Goal: Find specific page/section: Find specific page/section

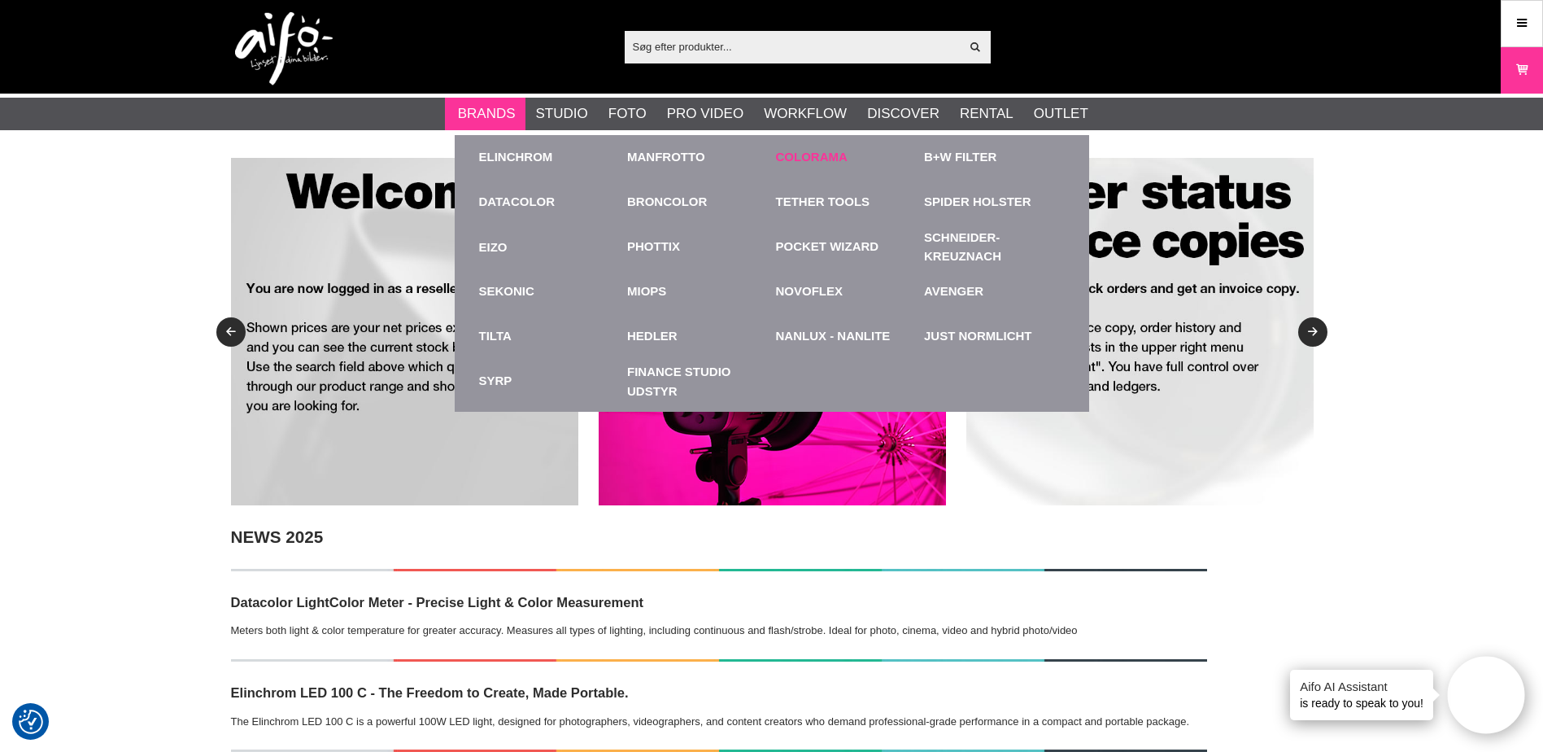
click at [816, 159] on link "Colorama" at bounding box center [812, 157] width 72 height 19
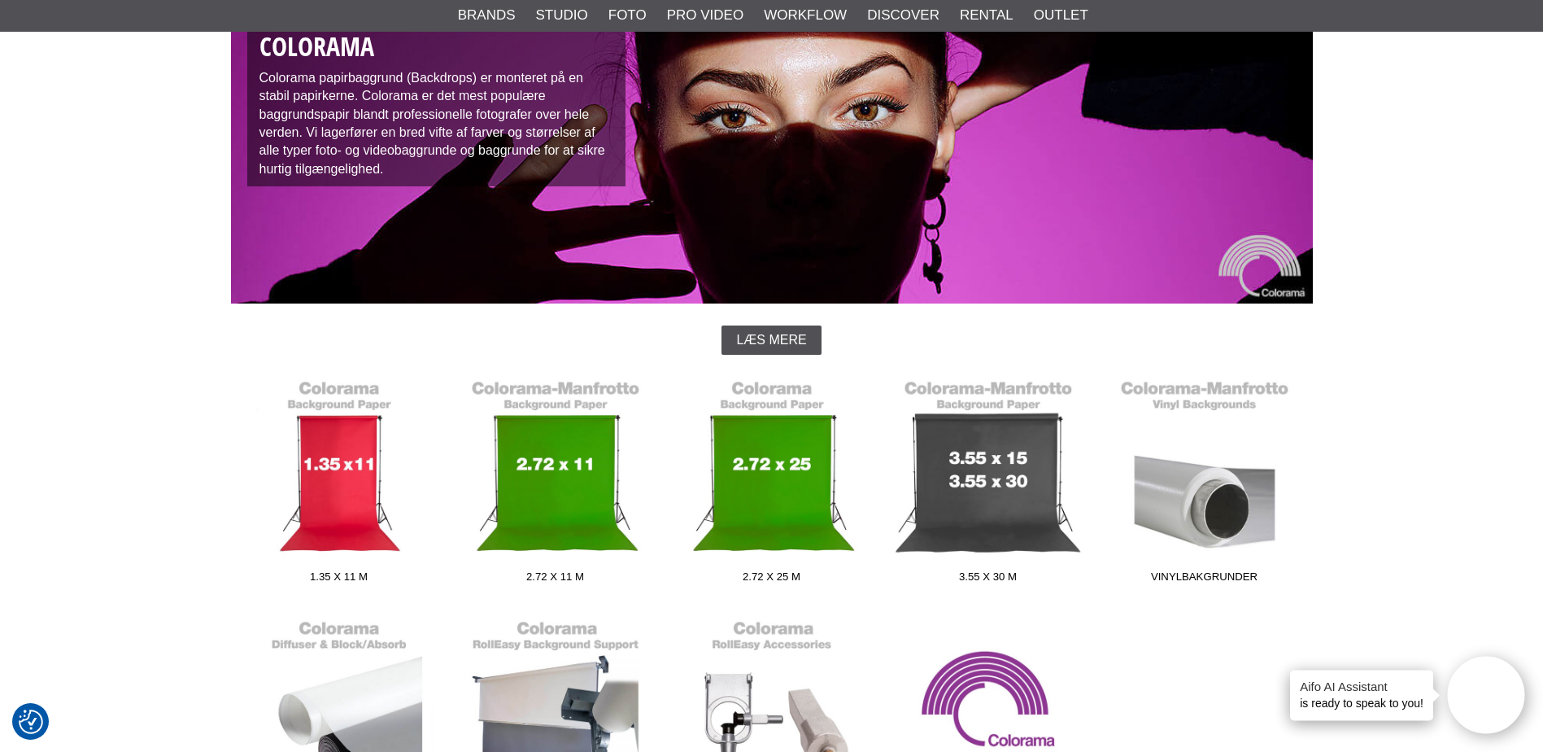
scroll to position [488, 0]
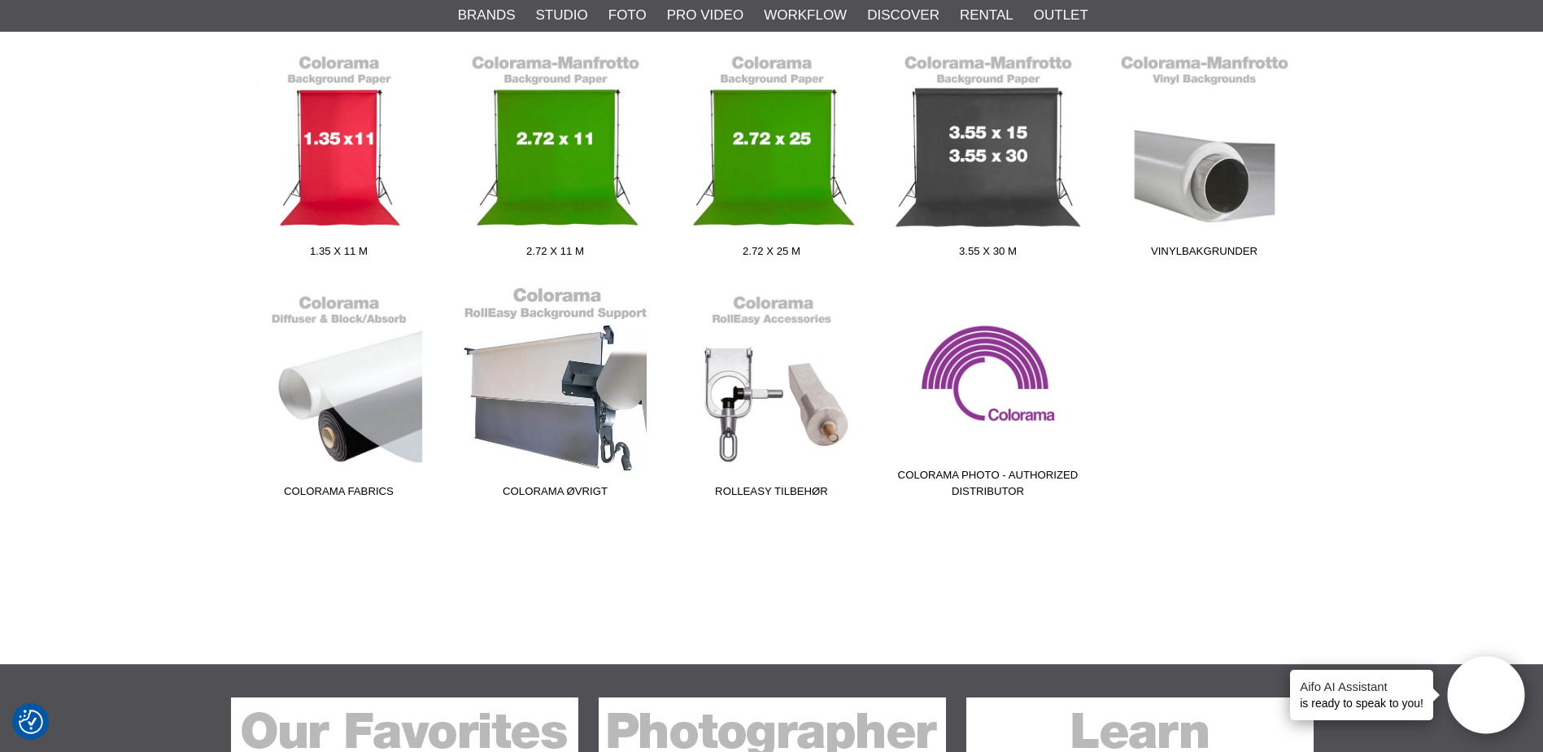
click at [626, 399] on link "Colorama Øvrigt" at bounding box center [555, 396] width 216 height 220
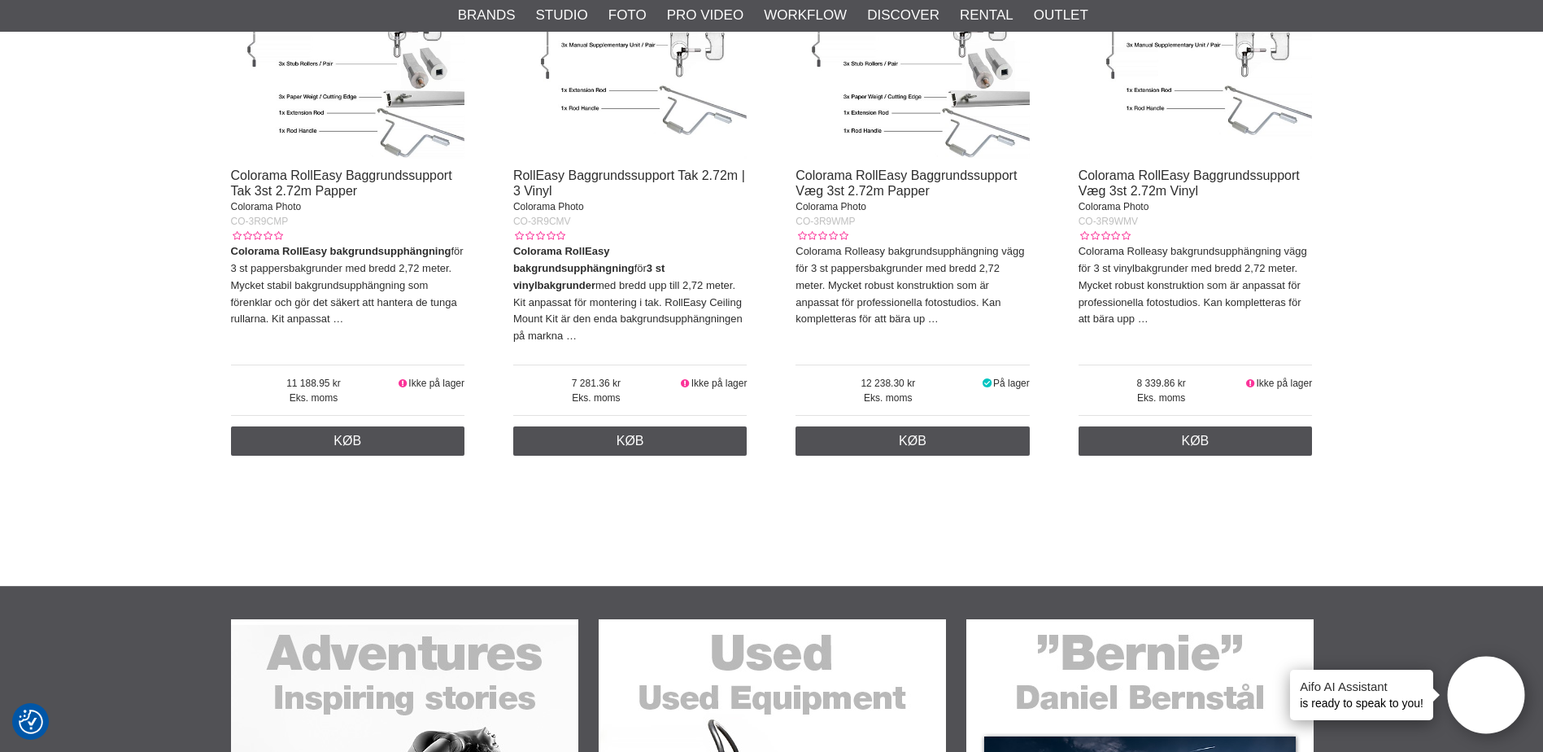
scroll to position [3254, 0]
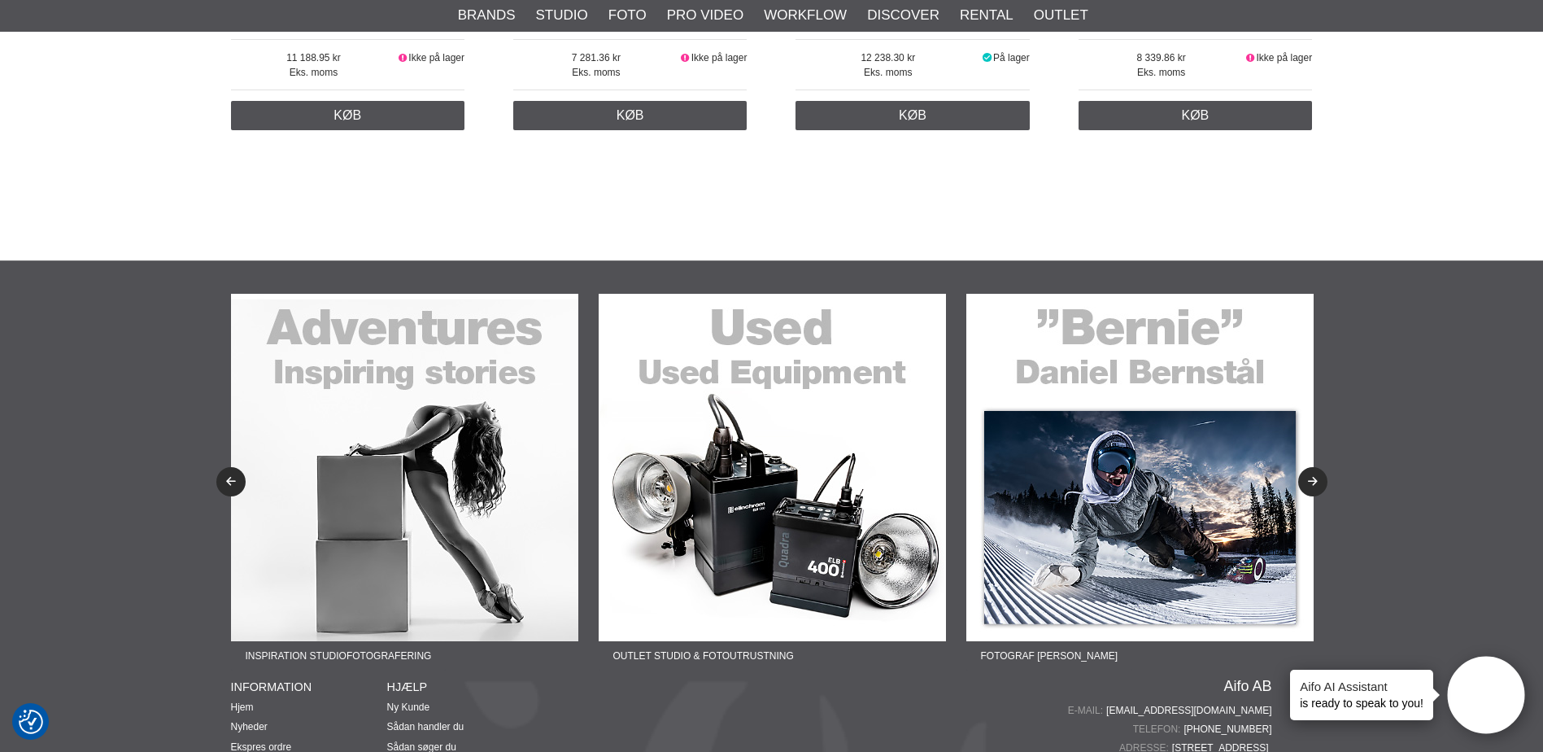
click at [447, 456] on img at bounding box center [404, 467] width 347 height 347
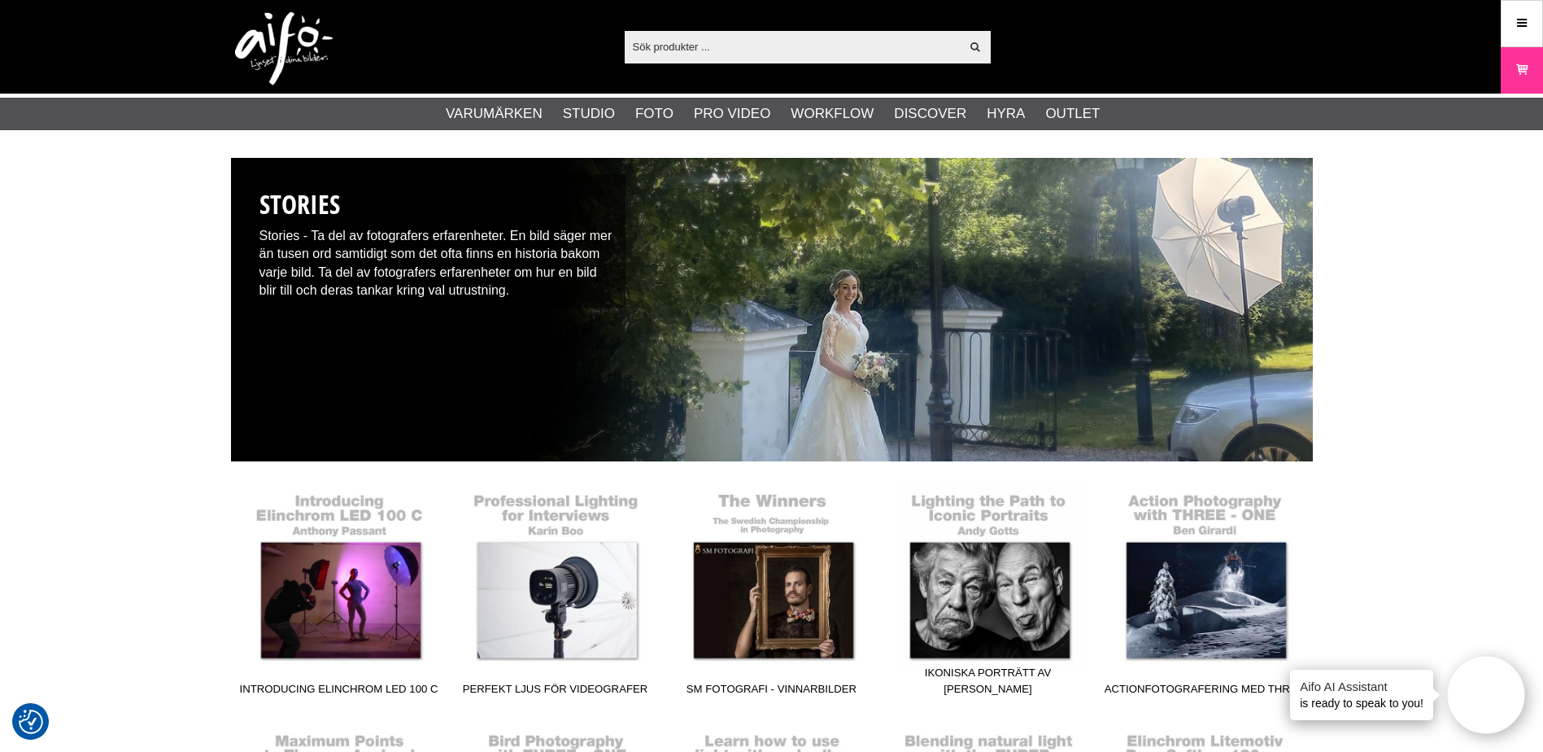
click at [693, 54] on input "text" at bounding box center [793, 46] width 336 height 24
click at [696, 54] on input "text" at bounding box center [793, 46] width 336 height 24
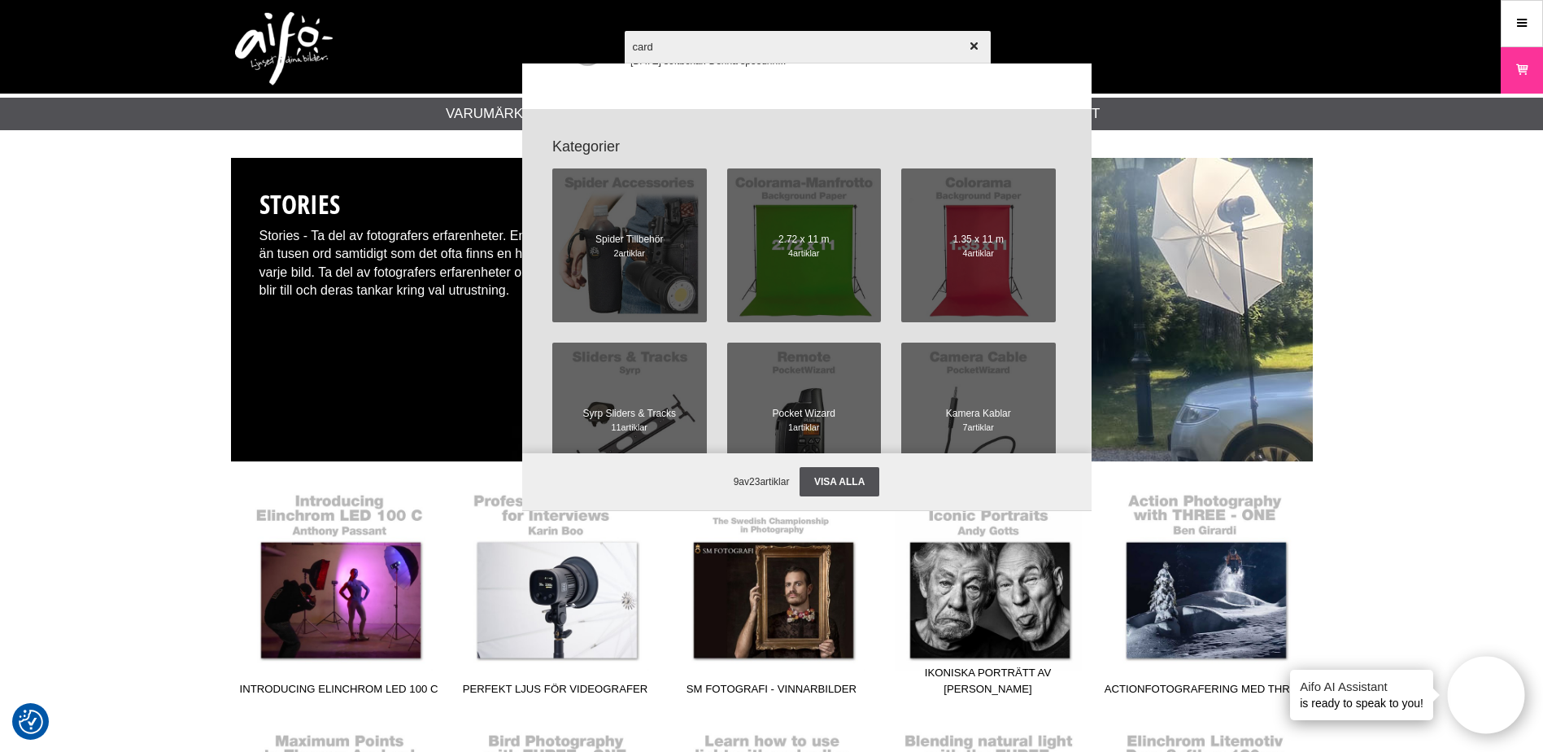
scroll to position [488, 0]
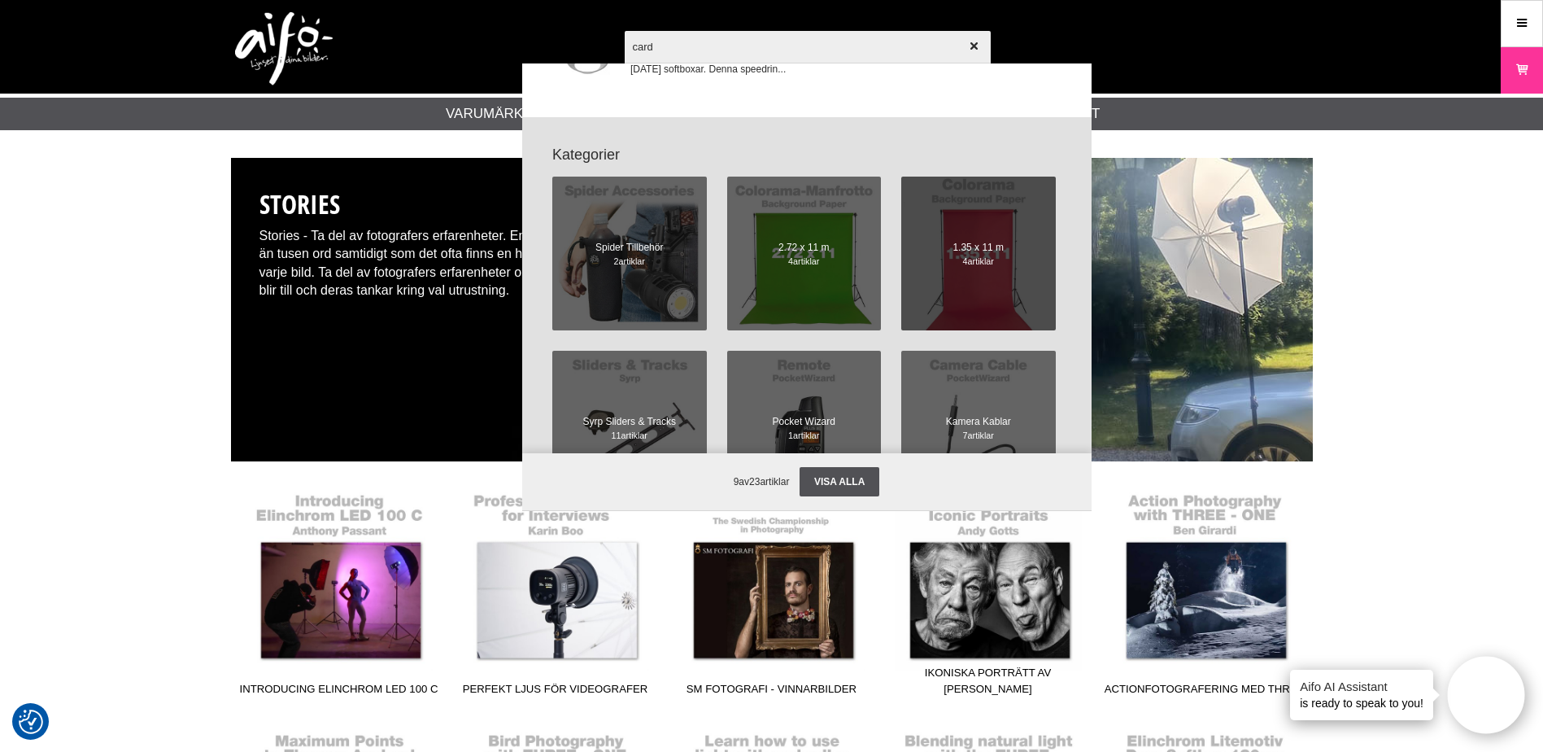
type input "card"
click at [980, 306] on span at bounding box center [978, 253] width 169 height 169
